Goal: Information Seeking & Learning: Learn about a topic

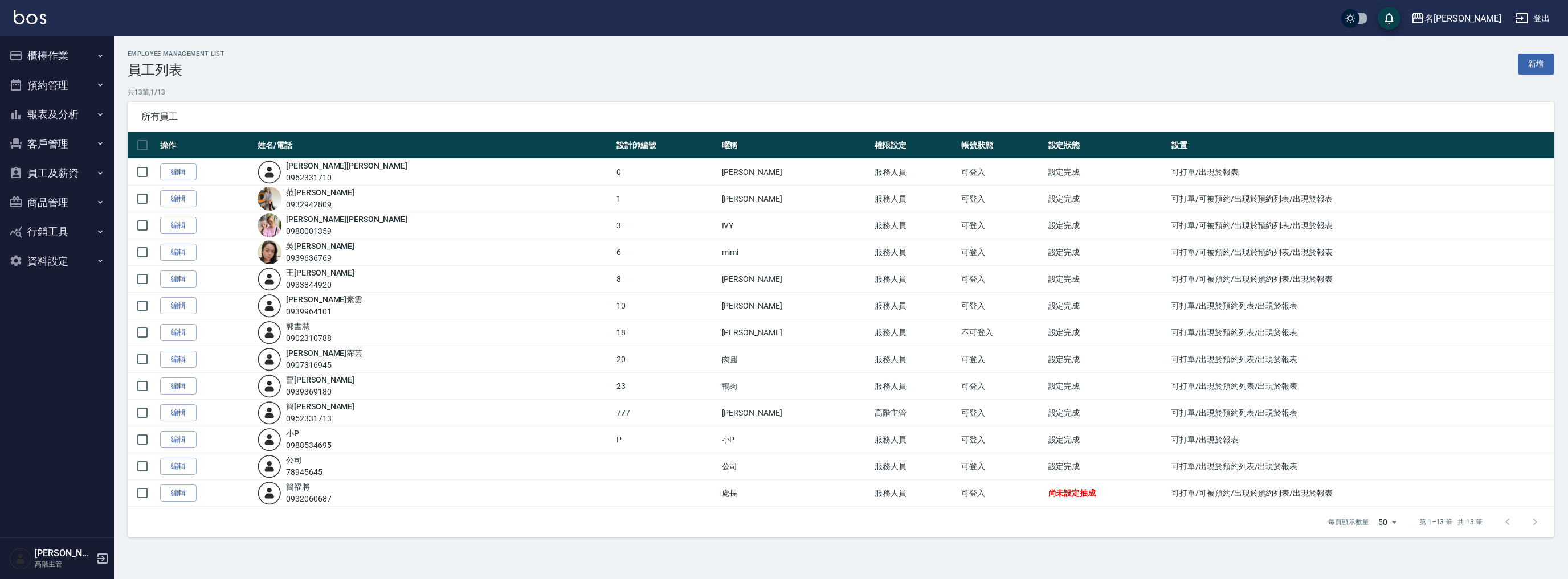
click at [48, 168] on button "員工及薪資" at bounding box center [57, 173] width 105 height 30
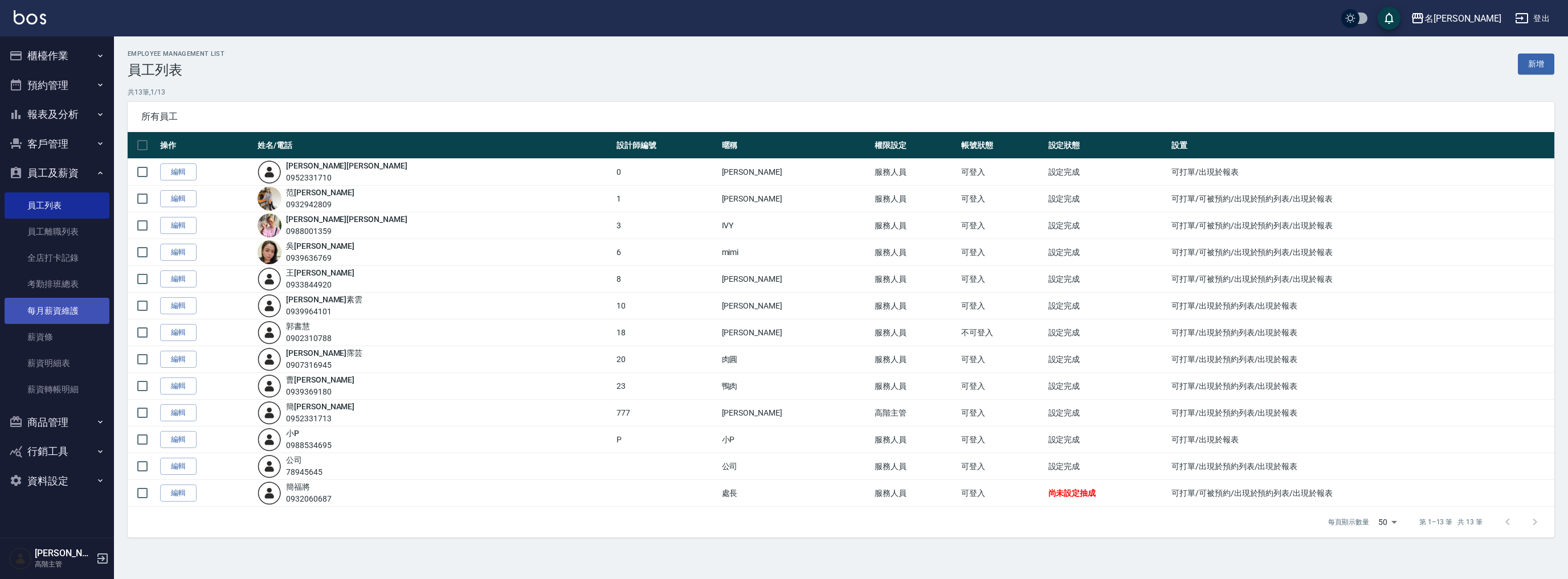
click at [66, 311] on link "每月薪資維護" at bounding box center [57, 311] width 105 height 26
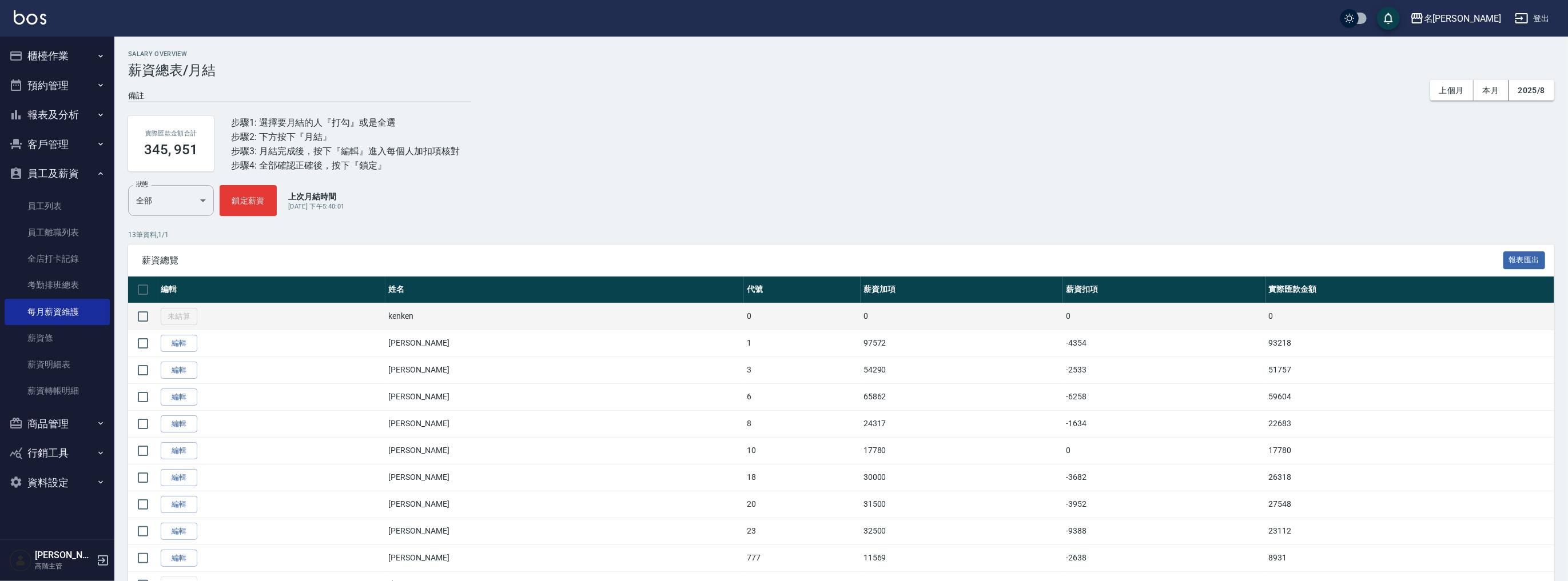
scroll to position [106, 0]
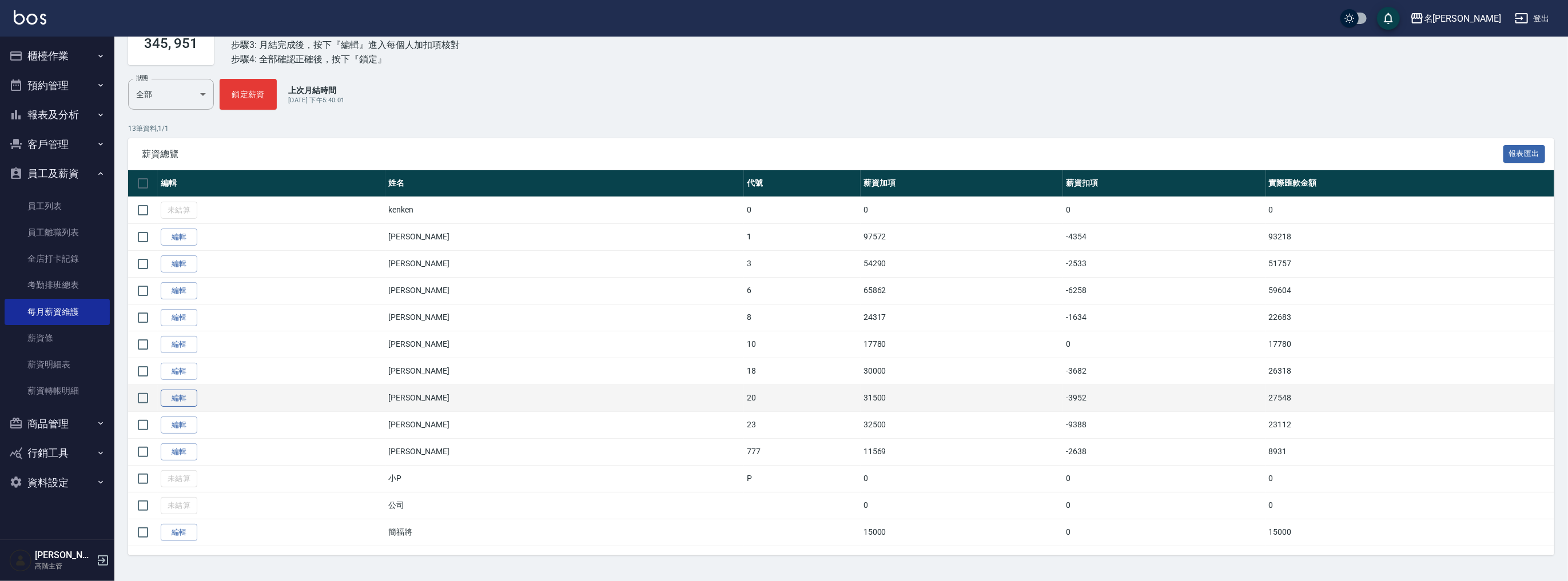
click at [186, 402] on link "編輯" at bounding box center [179, 398] width 37 height 18
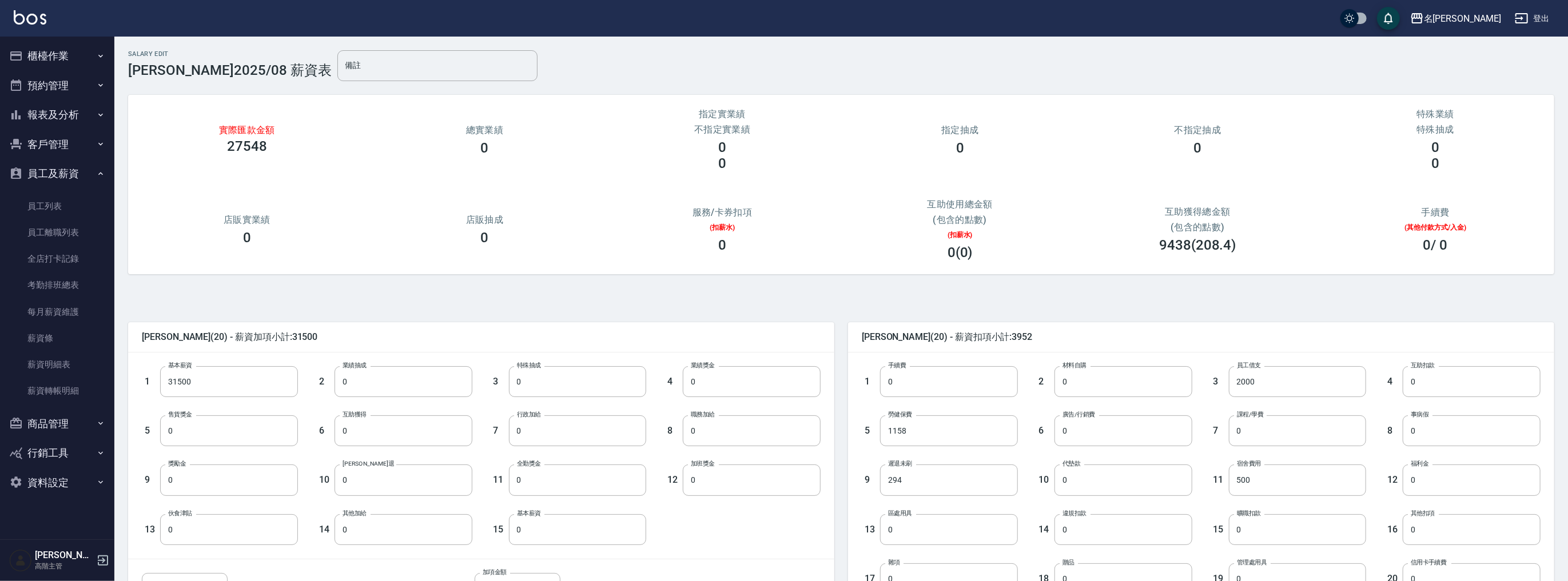
click at [80, 171] on button "員工及薪資" at bounding box center [57, 174] width 105 height 30
click at [72, 112] on button "報表及分析" at bounding box center [57, 115] width 105 height 30
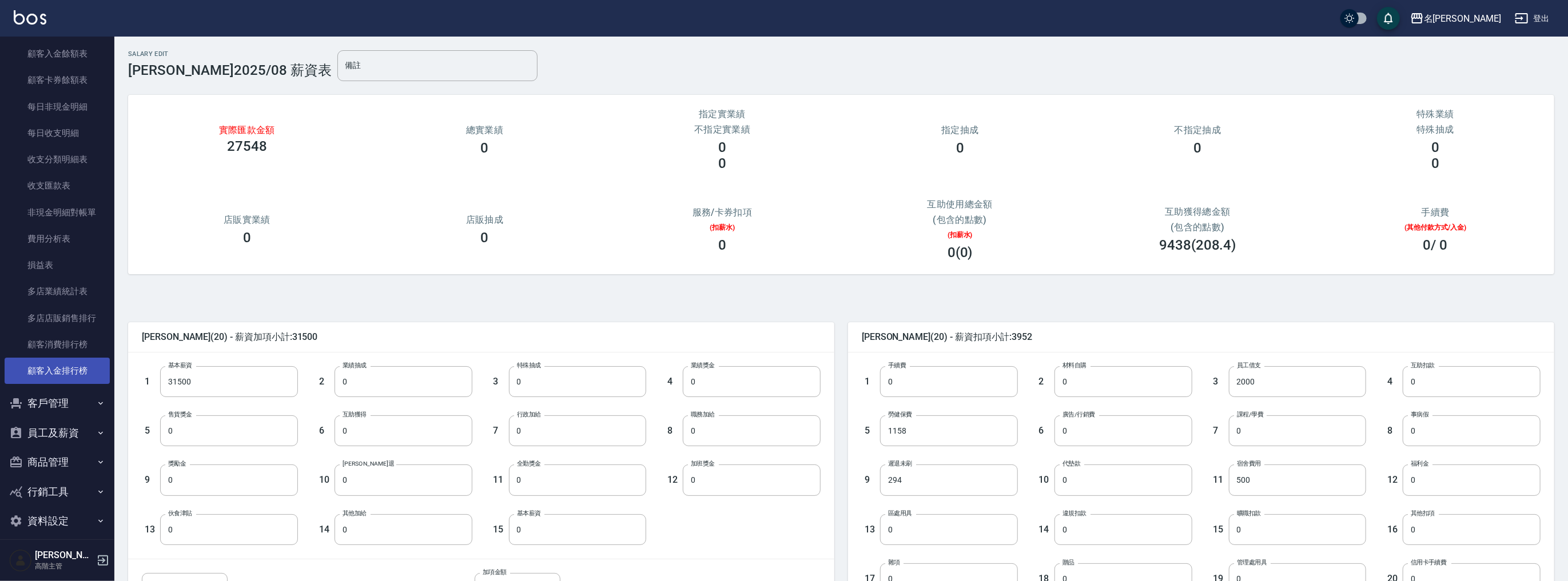
scroll to position [896, 0]
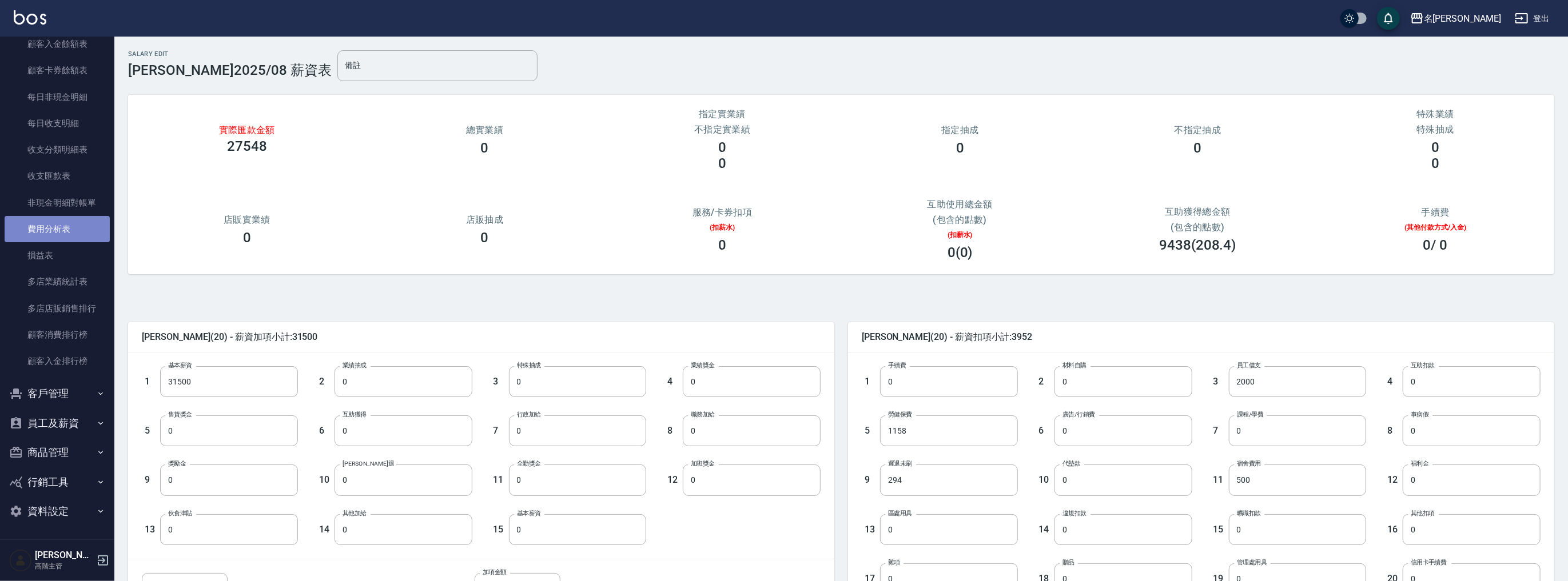
click at [73, 224] on link "費用分析表" at bounding box center [57, 228] width 105 height 26
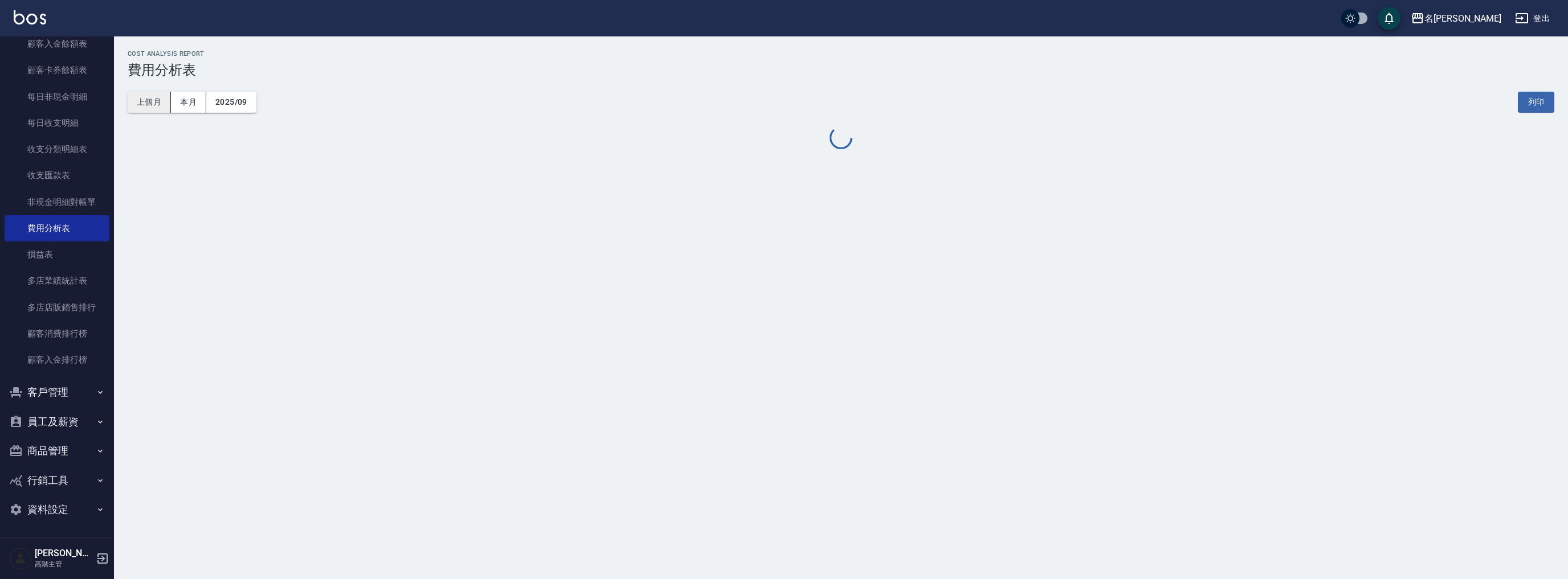
click at [149, 99] on button "上個月" at bounding box center [149, 102] width 43 height 21
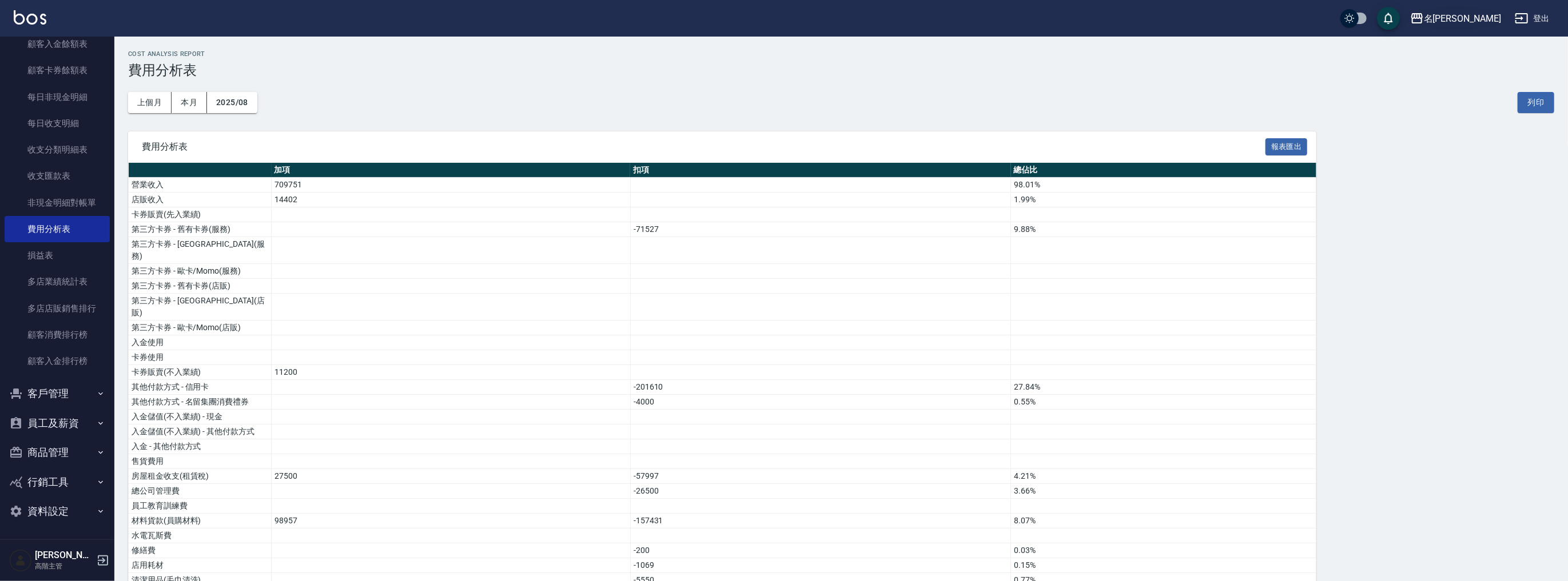
click at [1467, 13] on div "名留竹林" at bounding box center [1463, 19] width 77 height 14
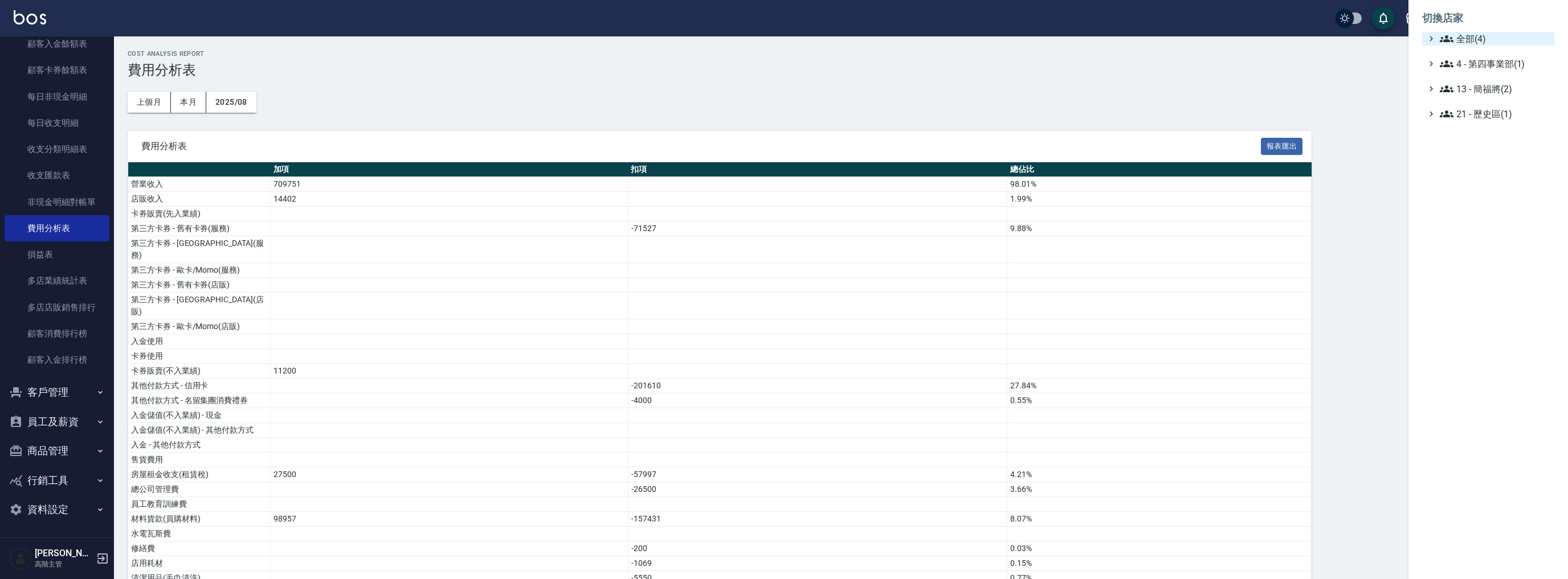
click at [1452, 44] on icon at bounding box center [1447, 38] width 13 height 13
click at [1465, 89] on span "名[PERSON_NAME]" at bounding box center [1494, 91] width 112 height 13
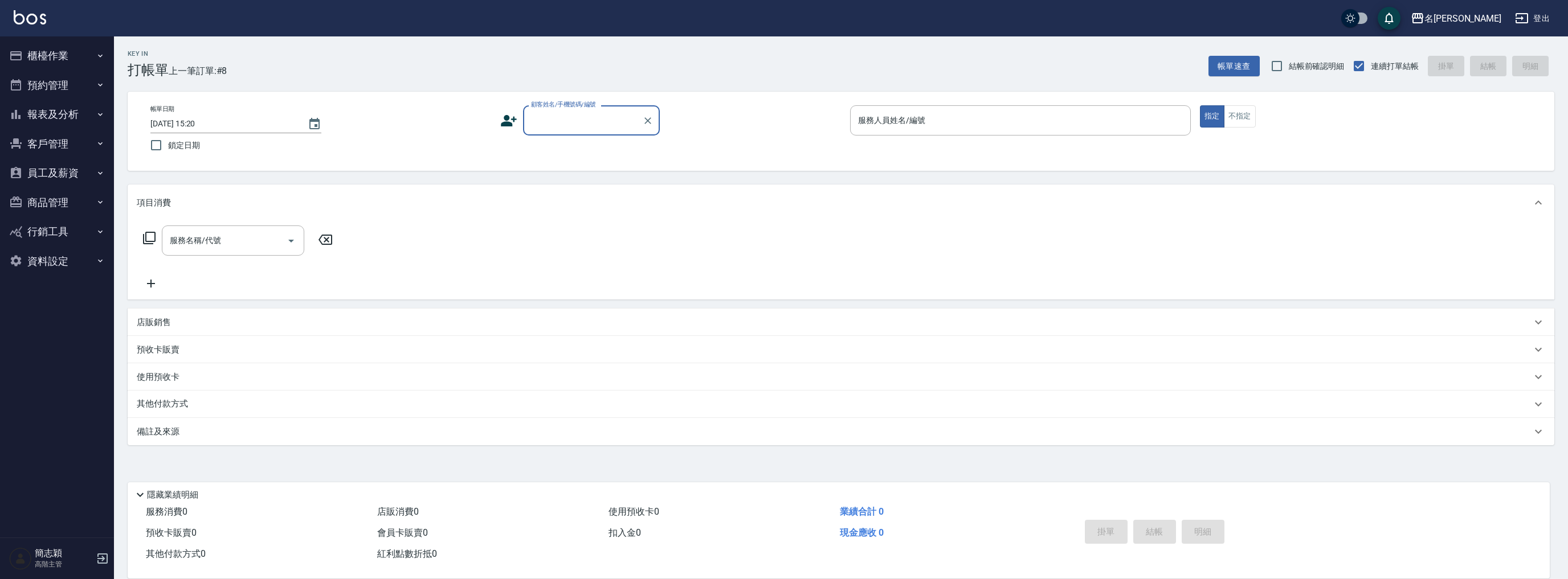
click at [64, 117] on button "報表及分析" at bounding box center [57, 114] width 105 height 30
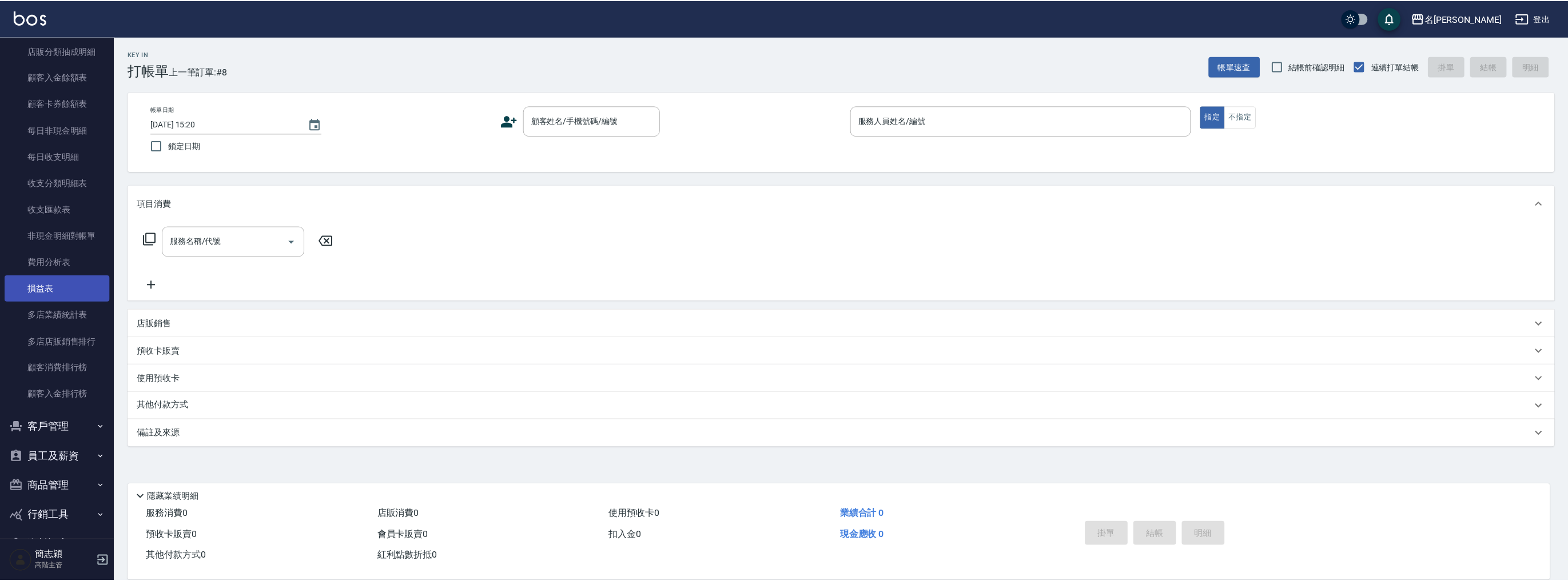
scroll to position [896, 0]
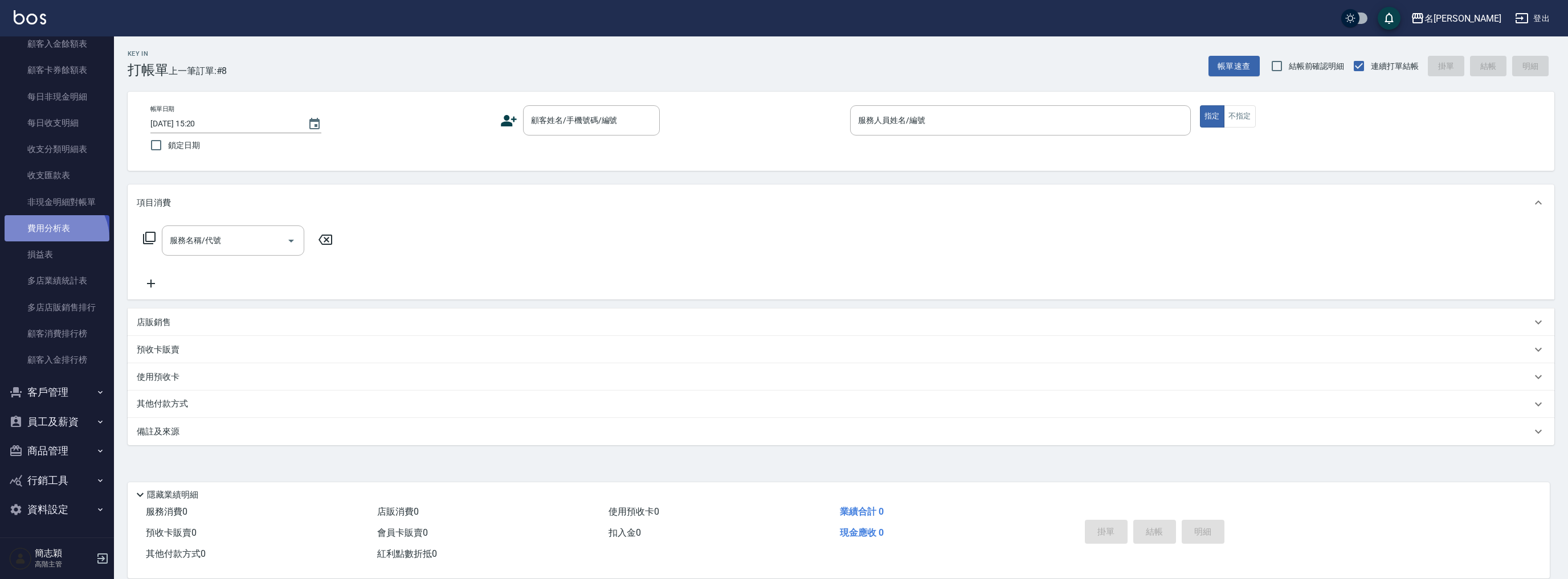
click at [52, 238] on link "費用分析表" at bounding box center [57, 228] width 105 height 26
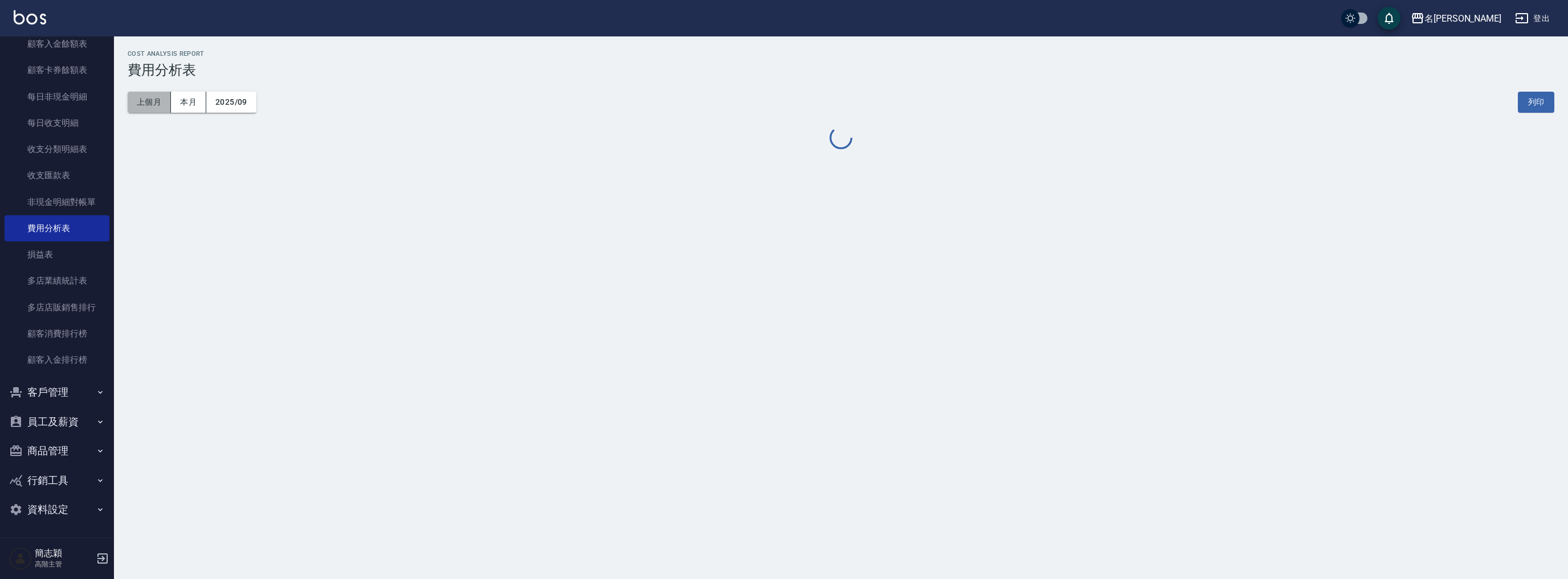
click at [142, 104] on button "上個月" at bounding box center [149, 102] width 43 height 21
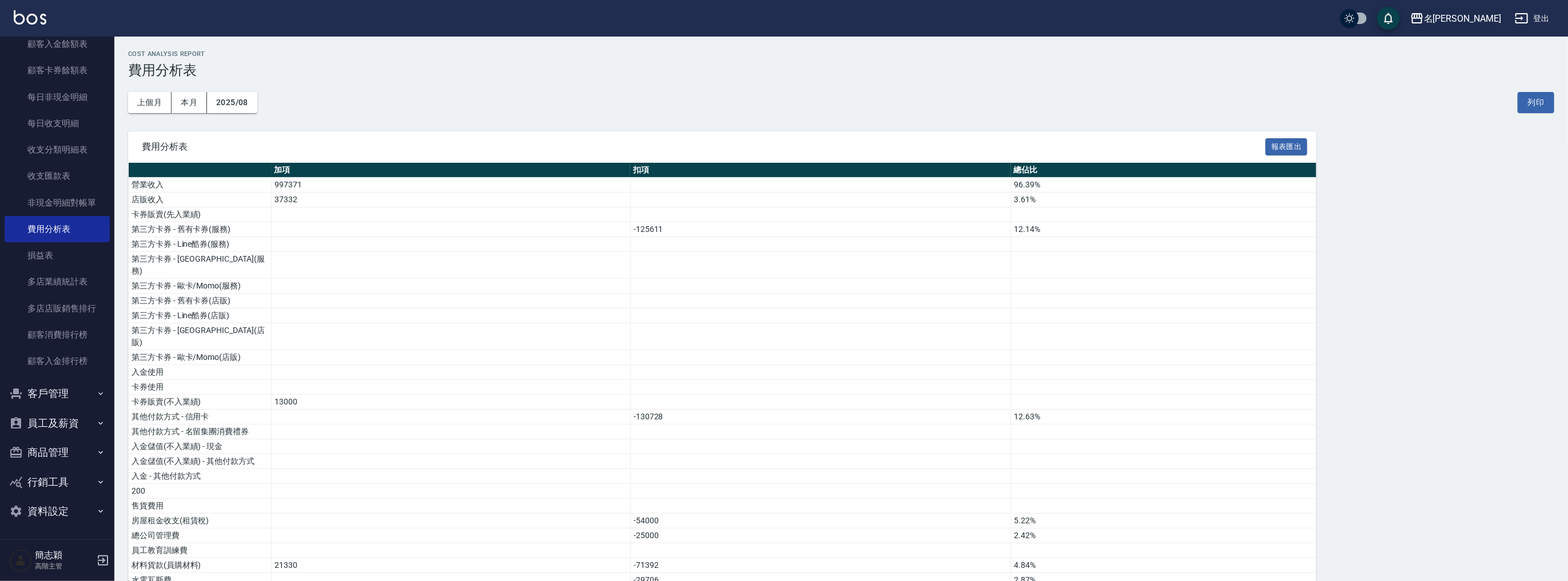
click at [1486, 17] on div "名[PERSON_NAME]" at bounding box center [1463, 19] width 77 height 14
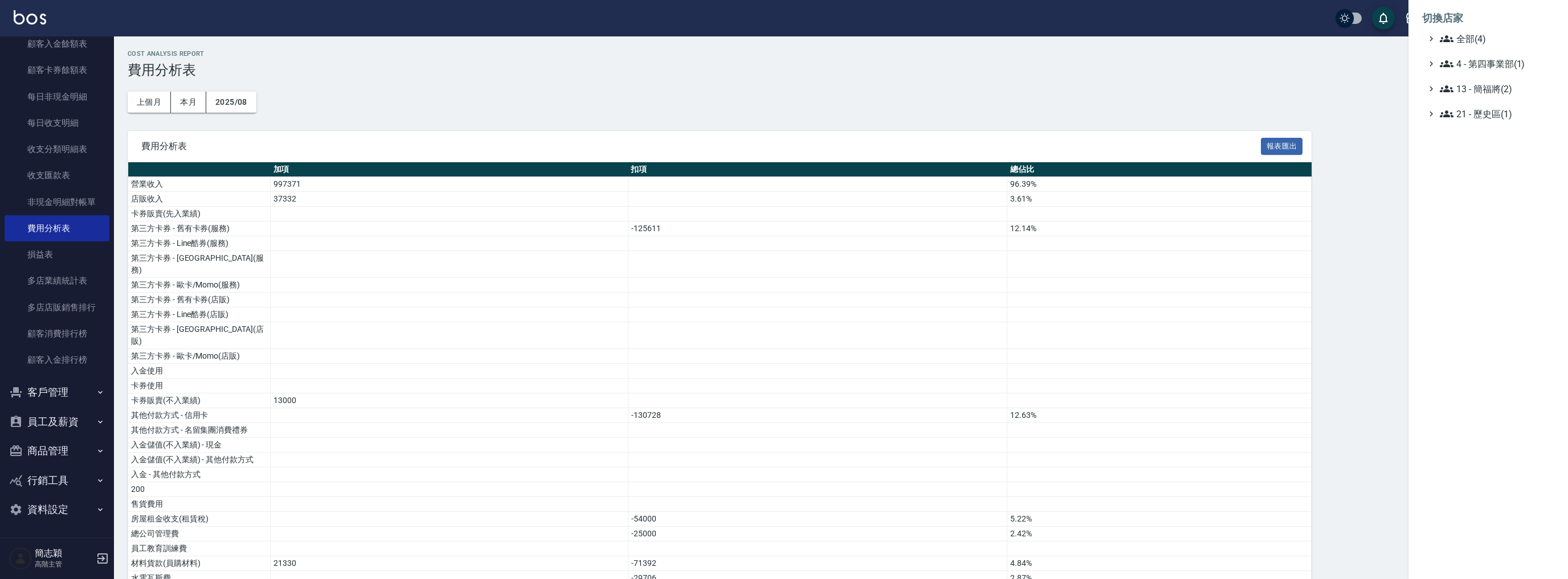
click at [214, 106] on div at bounding box center [784, 290] width 1568 height 579
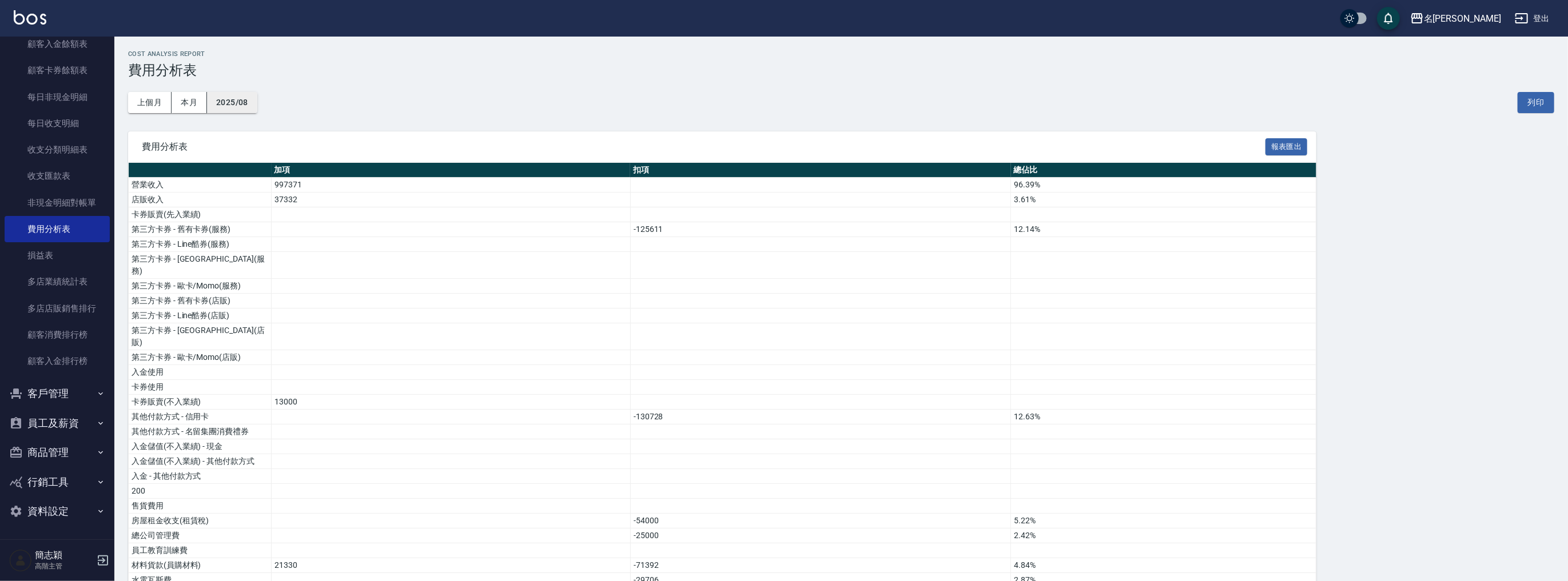
click at [226, 100] on button "2025/08" at bounding box center [233, 102] width 50 height 21
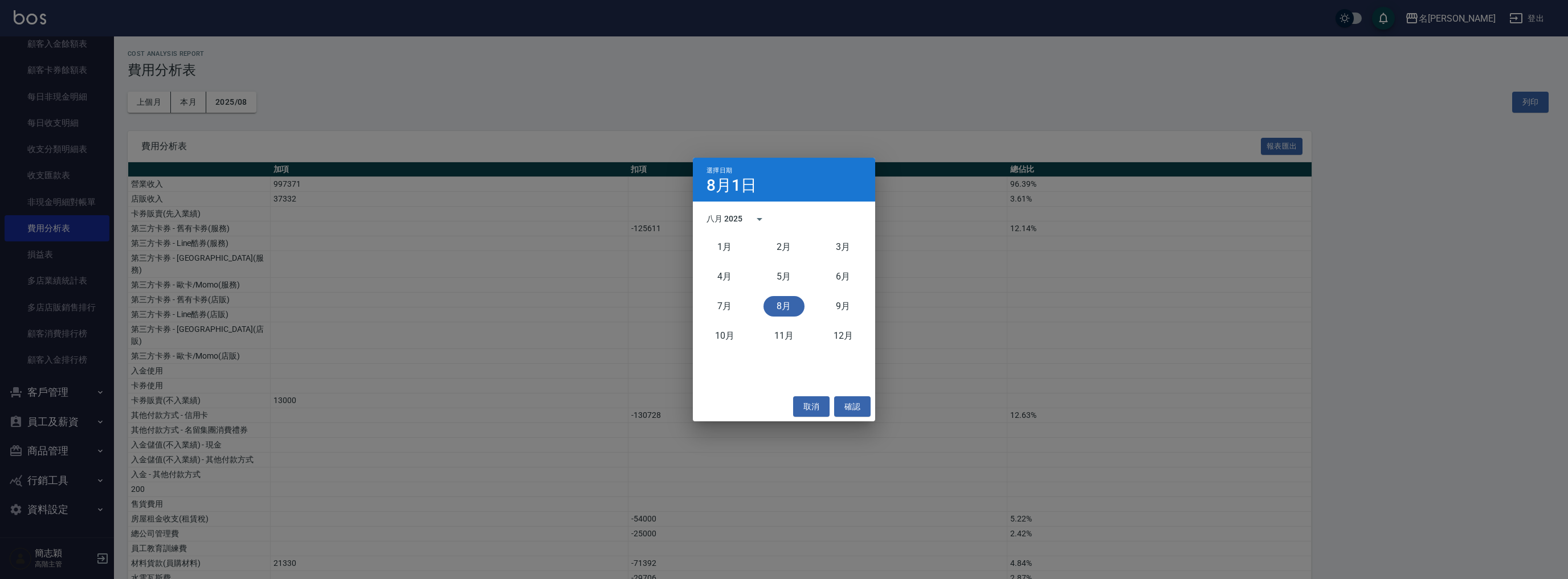
click at [728, 213] on div "八月 2025" at bounding box center [725, 218] width 36 height 12
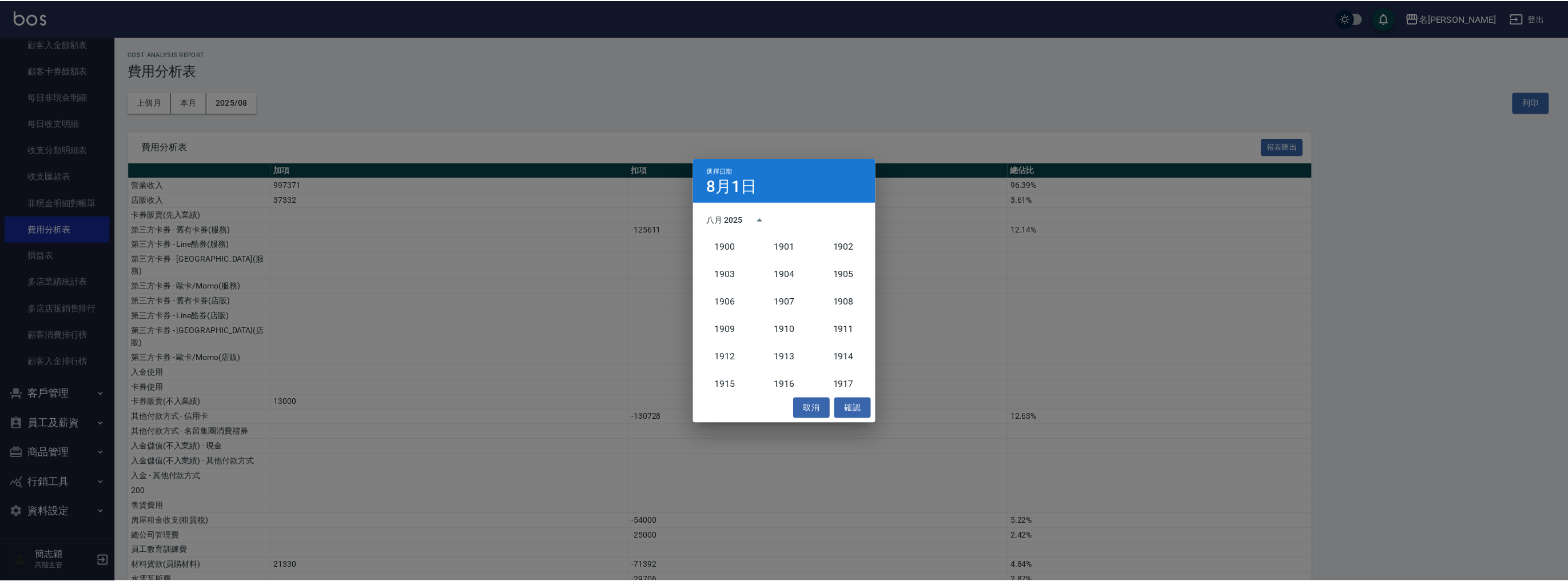
scroll to position [1058, 0]
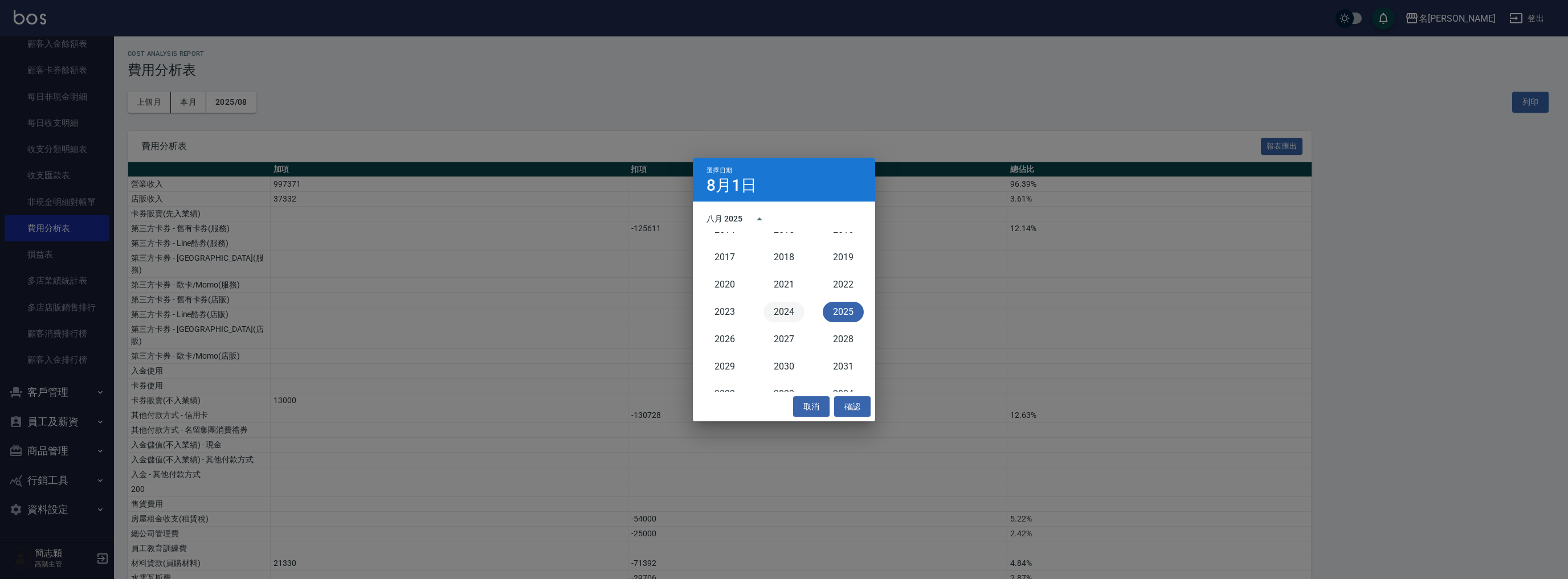
click at [788, 315] on button "2024" at bounding box center [784, 312] width 41 height 20
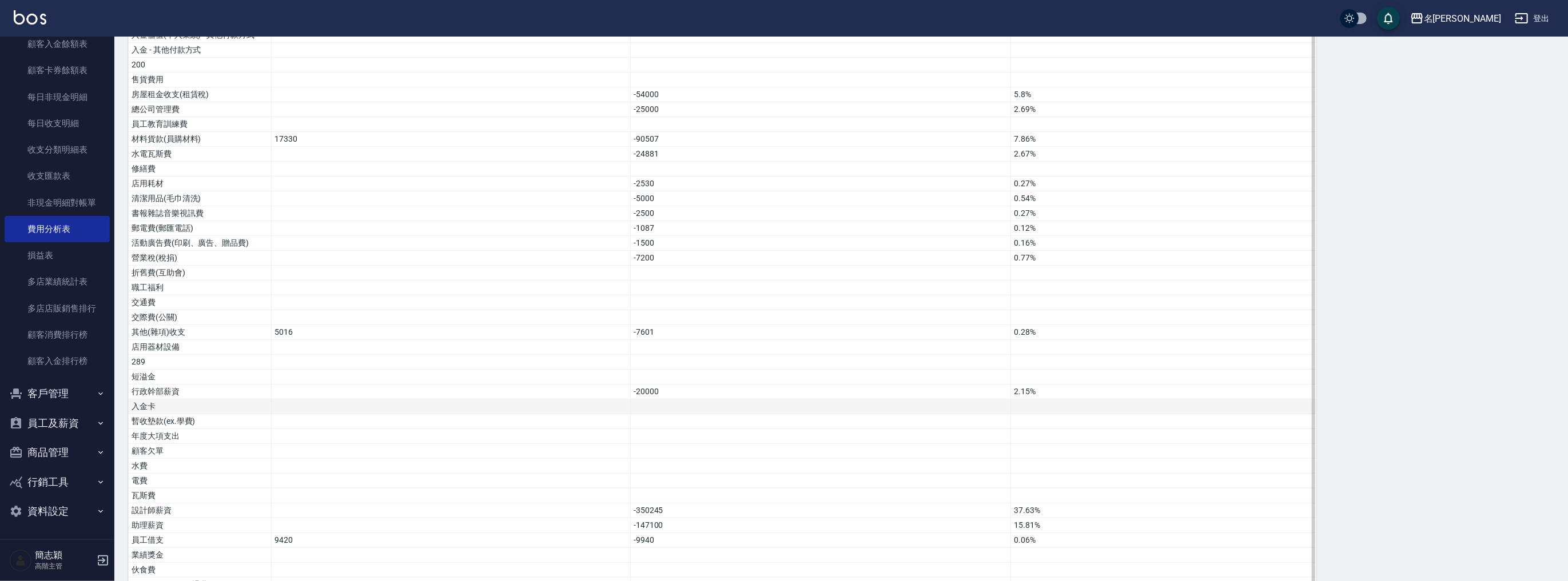
scroll to position [509, 0]
